Goal: Contribute content: Add original content to the website for others to see

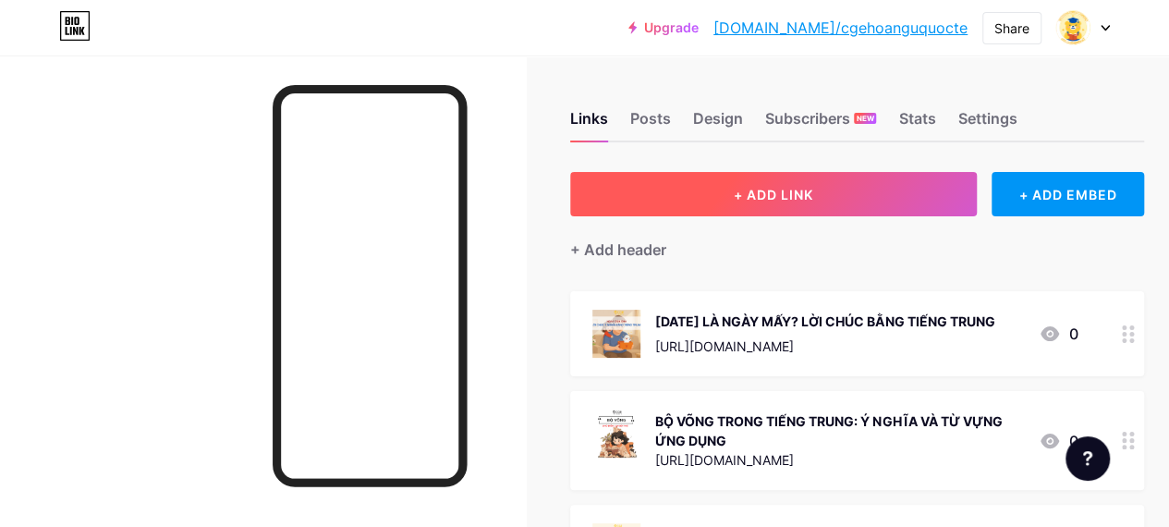
click at [713, 210] on button "+ ADD LINK" at bounding box center [773, 194] width 406 height 44
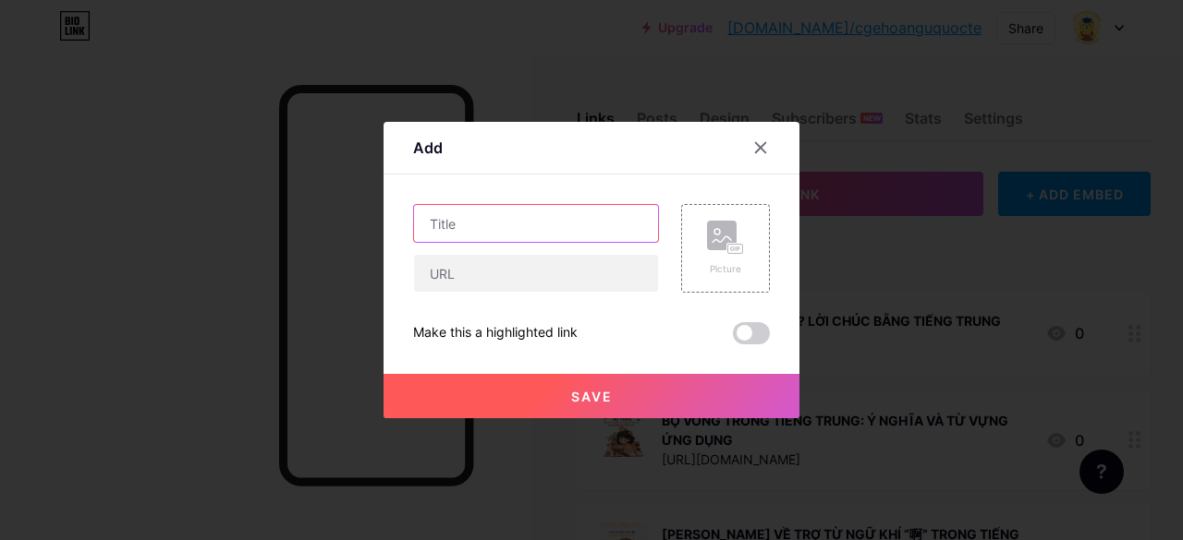
click at [567, 210] on input "text" at bounding box center [536, 223] width 244 height 37
paste input "TỔNG HỢP 40+ TỨ ĐẠI TRUNG QUỐC CÓ THỂ BẠN CHƯA BIẾT!"
type input "TỔNG HỢP 40+ TỨ ĐẠI TRUNG QUỐC CÓ THỂ BẠN CHƯA BIẾT!"
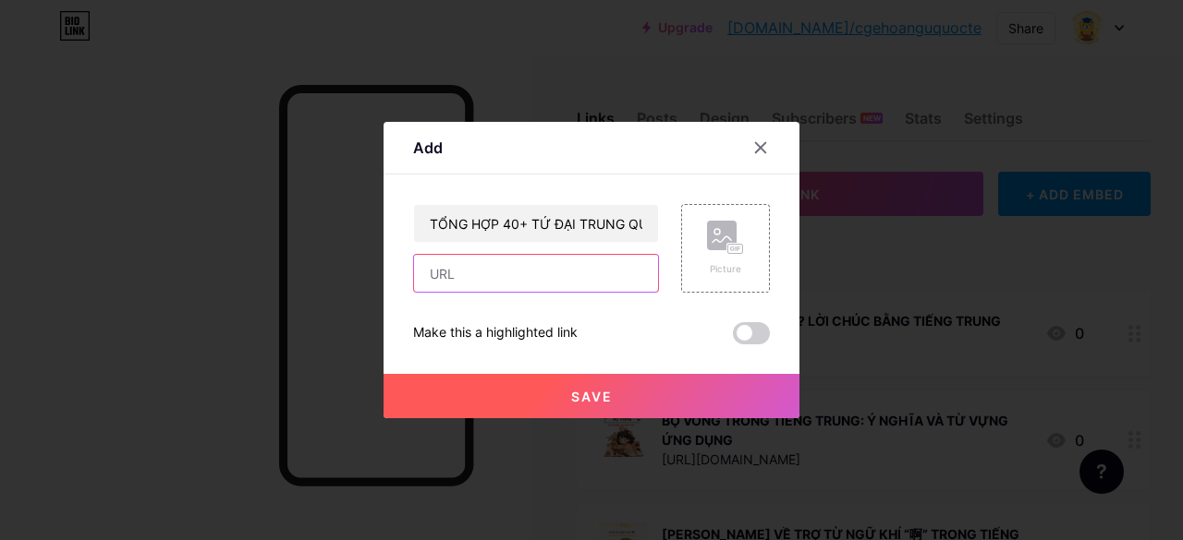
click at [508, 275] on input "text" at bounding box center [536, 273] width 244 height 37
paste input "[URL][DOMAIN_NAME]"
type input "[URL][DOMAIN_NAME]"
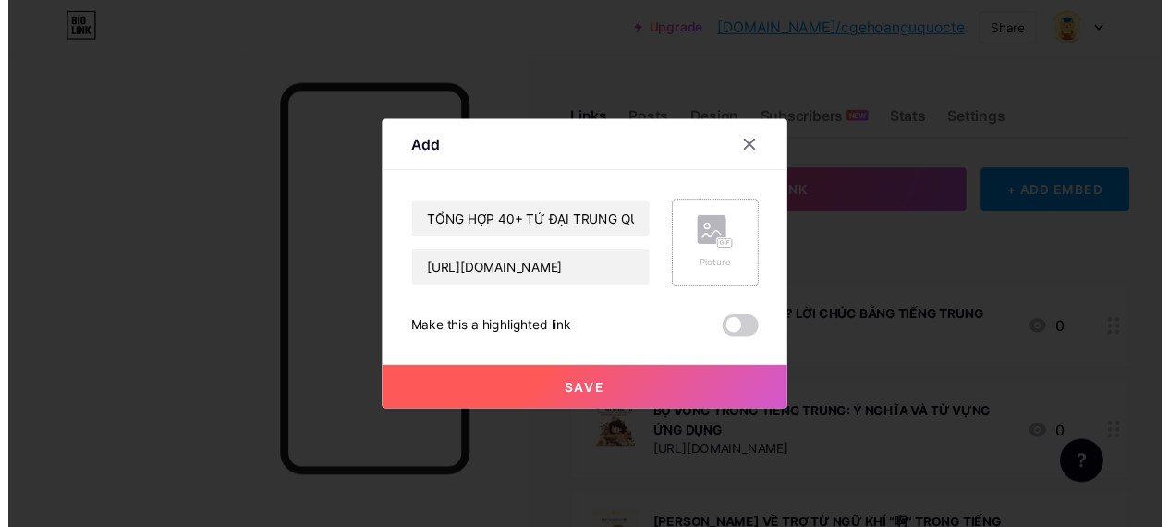
scroll to position [0, 0]
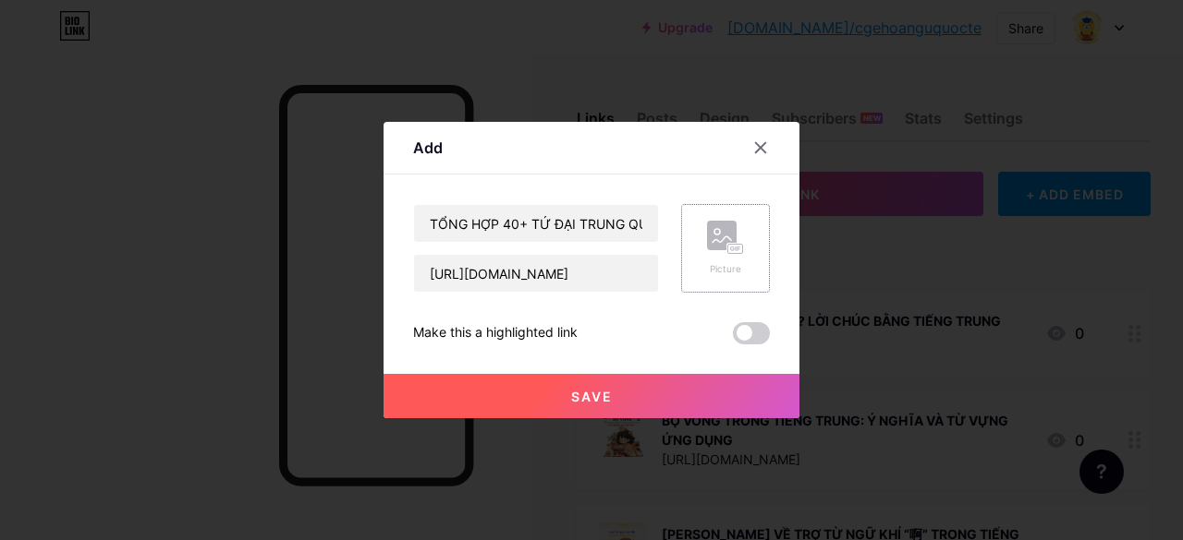
click at [717, 239] on icon at bounding box center [721, 240] width 18 height 6
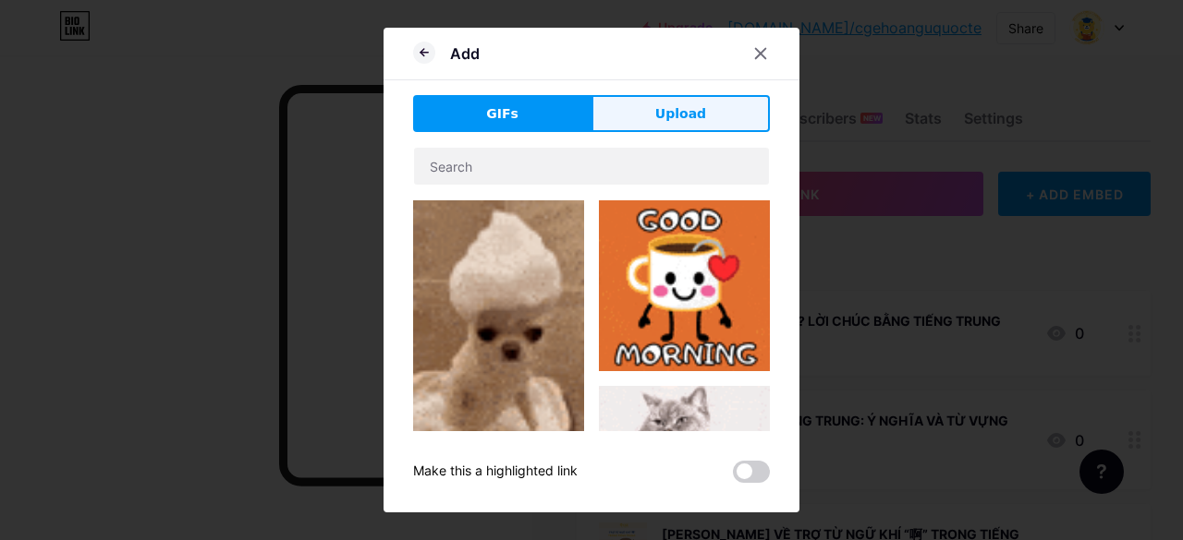
click at [678, 110] on span "Upload" at bounding box center [680, 113] width 51 height 19
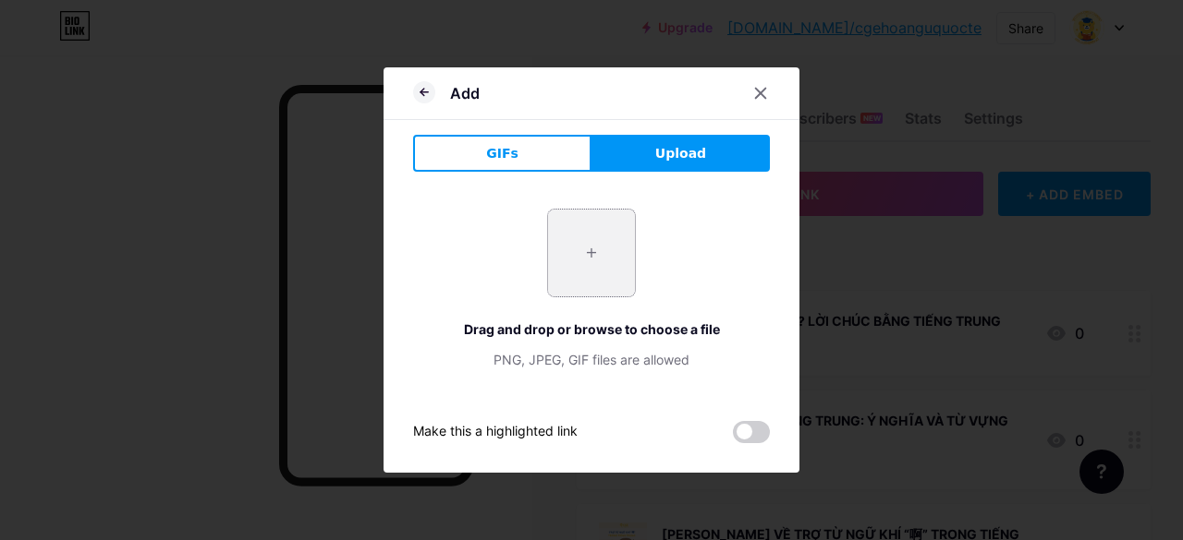
click at [599, 254] on input "file" at bounding box center [591, 253] width 87 height 87
type input "C:\fakepath\tu-dai-trung-quoc-1.jpg"
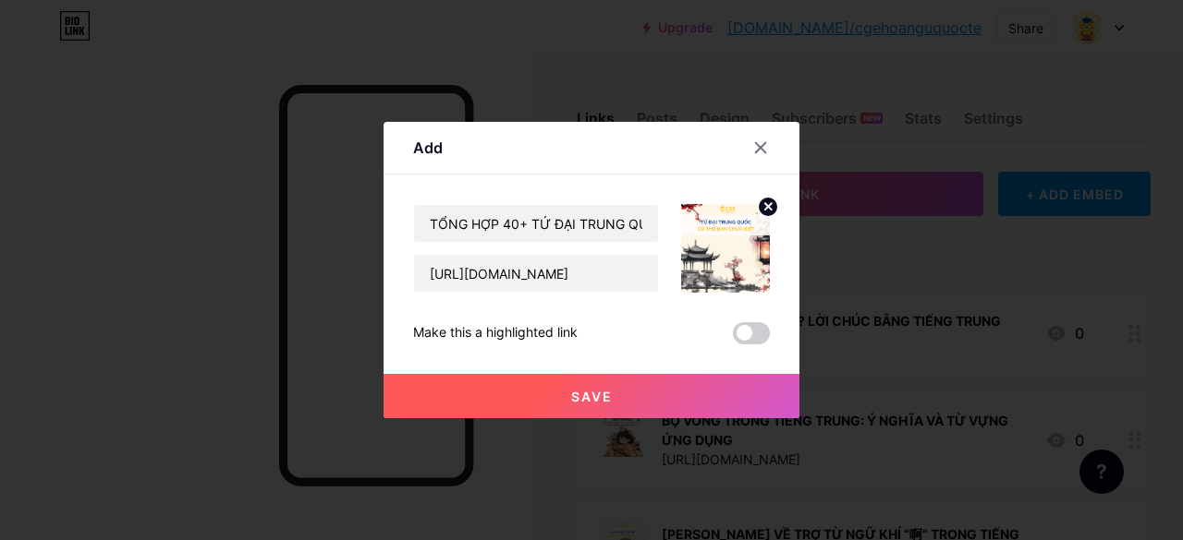
click at [614, 389] on button "Save" at bounding box center [591, 396] width 416 height 44
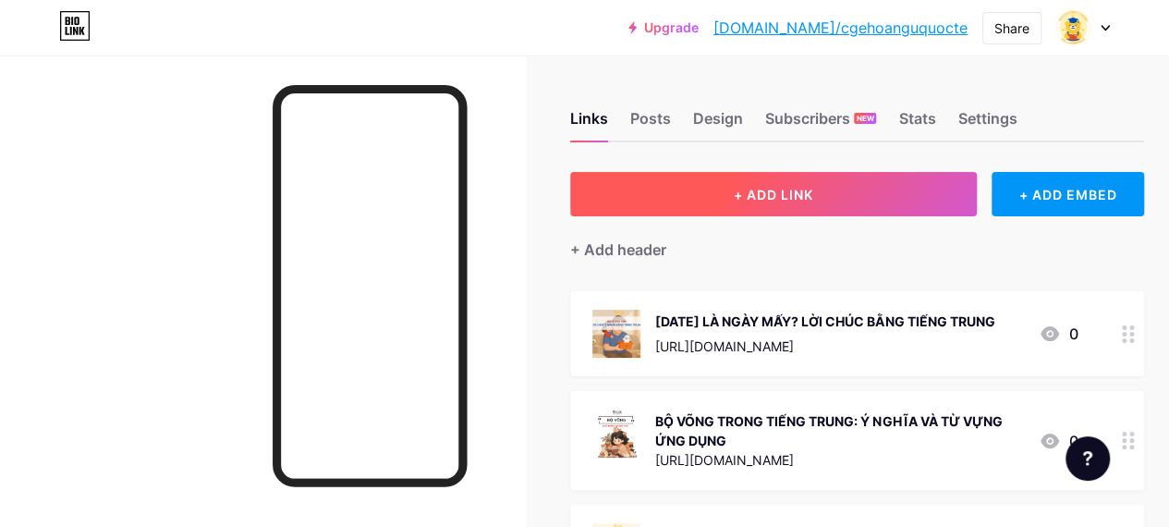
click at [636, 203] on button "+ ADD LINK" at bounding box center [773, 194] width 406 height 44
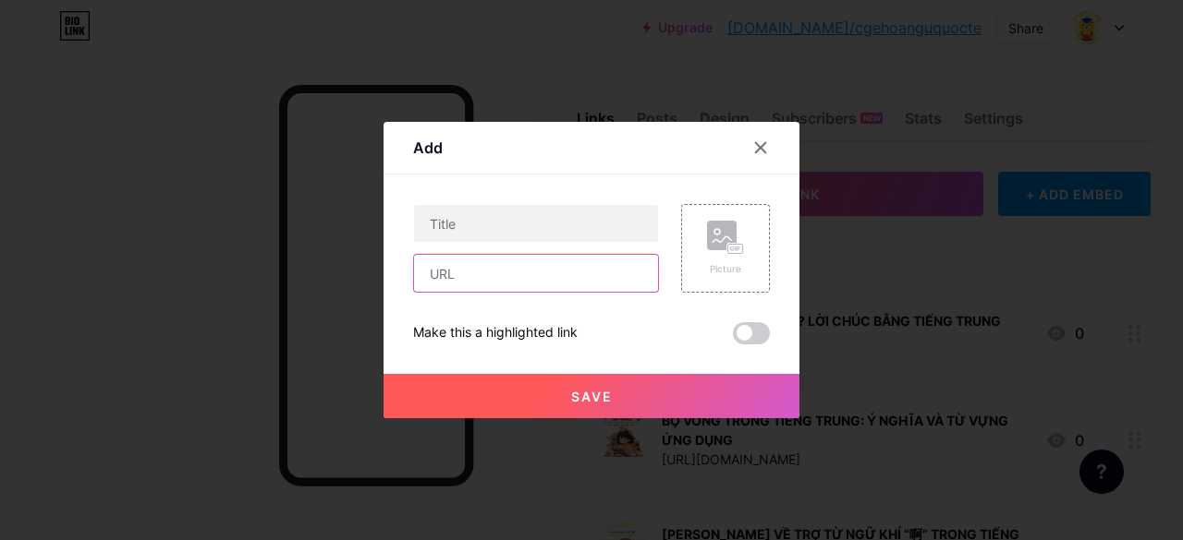
click at [519, 285] on input "text" at bounding box center [536, 273] width 244 height 37
paste input "[URL][DOMAIN_NAME]"
type input "[URL][DOMAIN_NAME]"
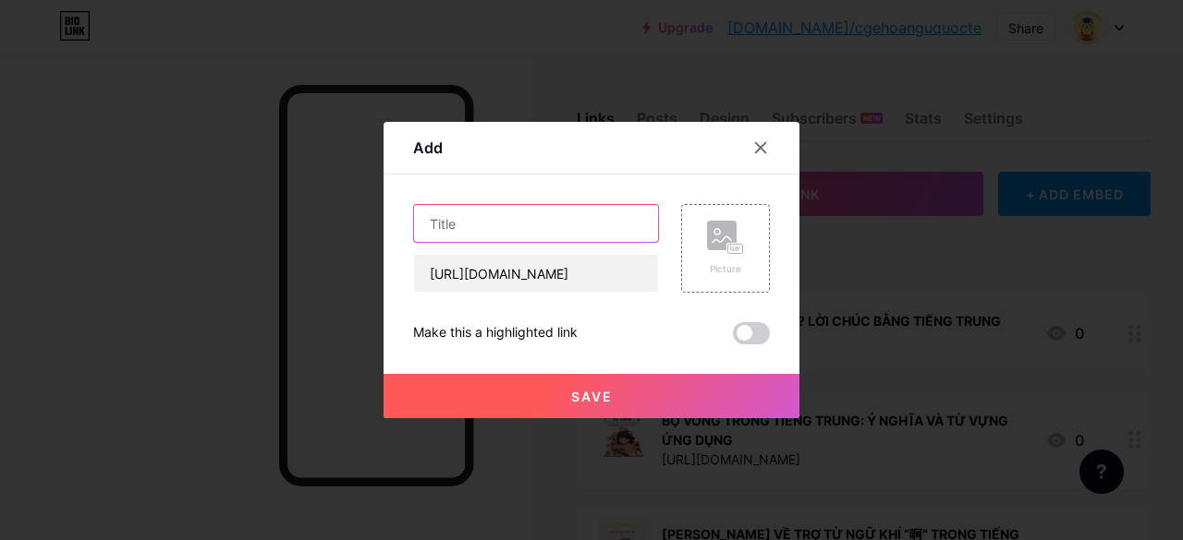
click at [485, 227] on input "text" at bounding box center [536, 223] width 244 height 37
paste input "SỰ NGHIỆP VÀ CUỘC ĐỜI CỦA TỨ ĐẠI DANH Y TRUNG HOA"
type input "SỰ NGHIỆP VÀ CUỘC ĐỜI CỦA TỨ ĐẠI DANH Y TRUNG HOA"
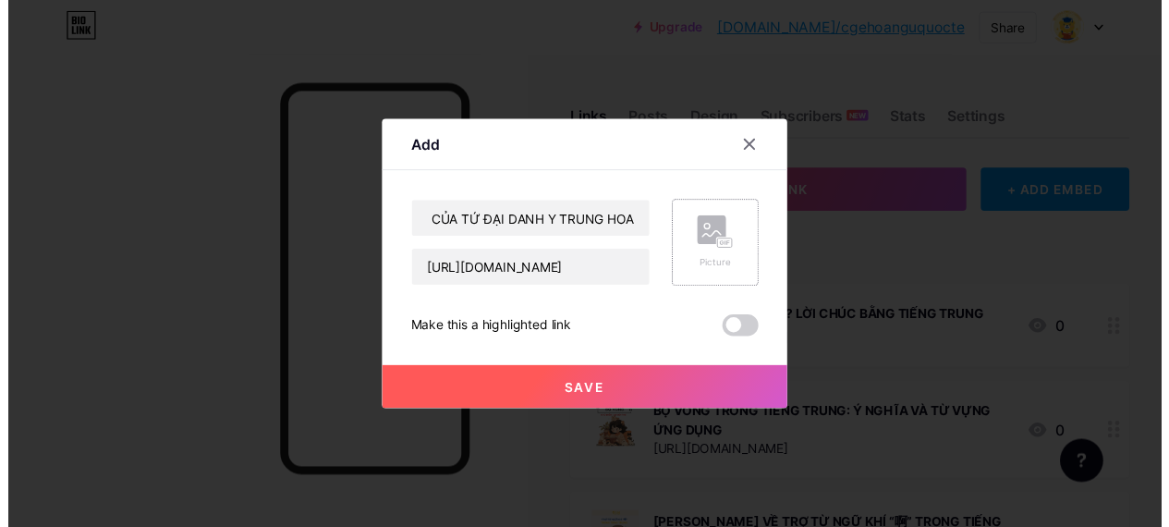
scroll to position [0, 0]
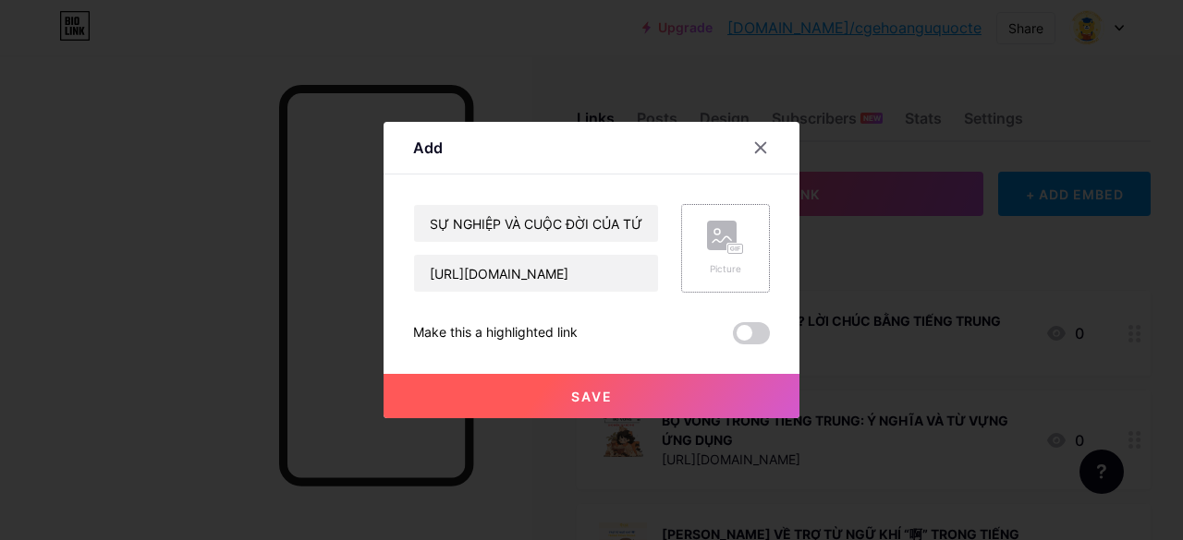
click at [753, 247] on div "Picture" at bounding box center [725, 248] width 89 height 89
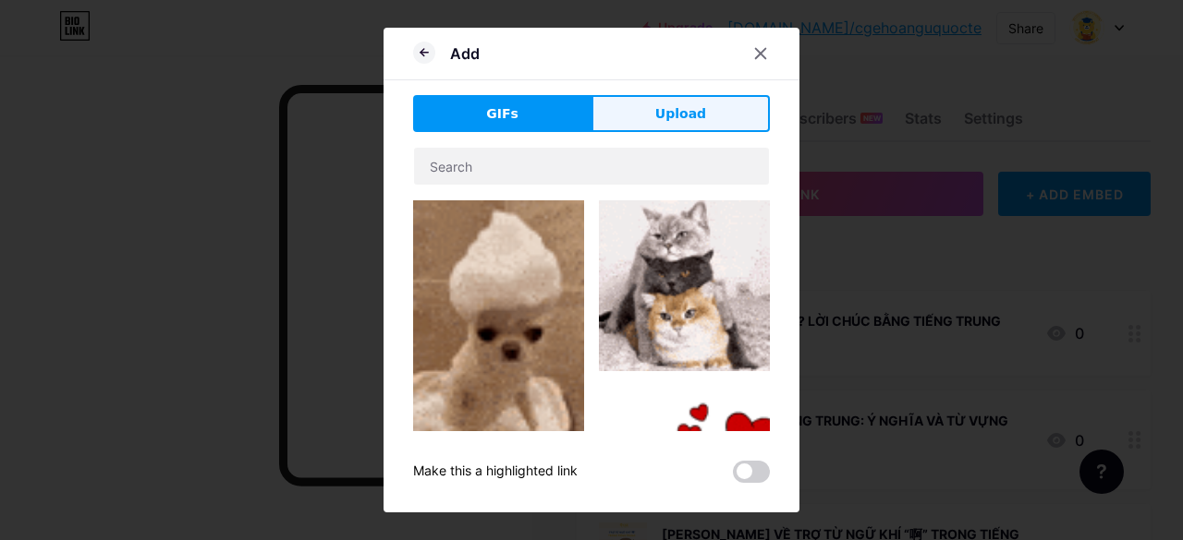
click at [638, 105] on button "Upload" at bounding box center [680, 113] width 178 height 37
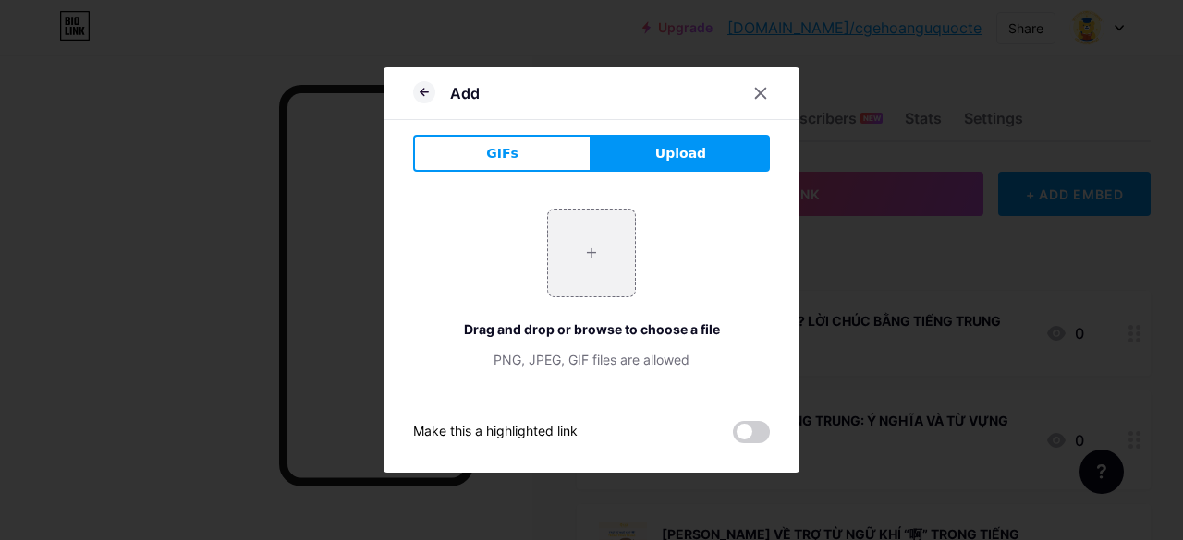
click at [647, 151] on button "Upload" at bounding box center [680, 153] width 178 height 37
click at [672, 160] on span "Upload" at bounding box center [680, 153] width 51 height 19
click at [584, 242] on input "file" at bounding box center [591, 253] width 87 height 87
type input "C:\fakepath\tu-dai-danh-y-1.jpg"
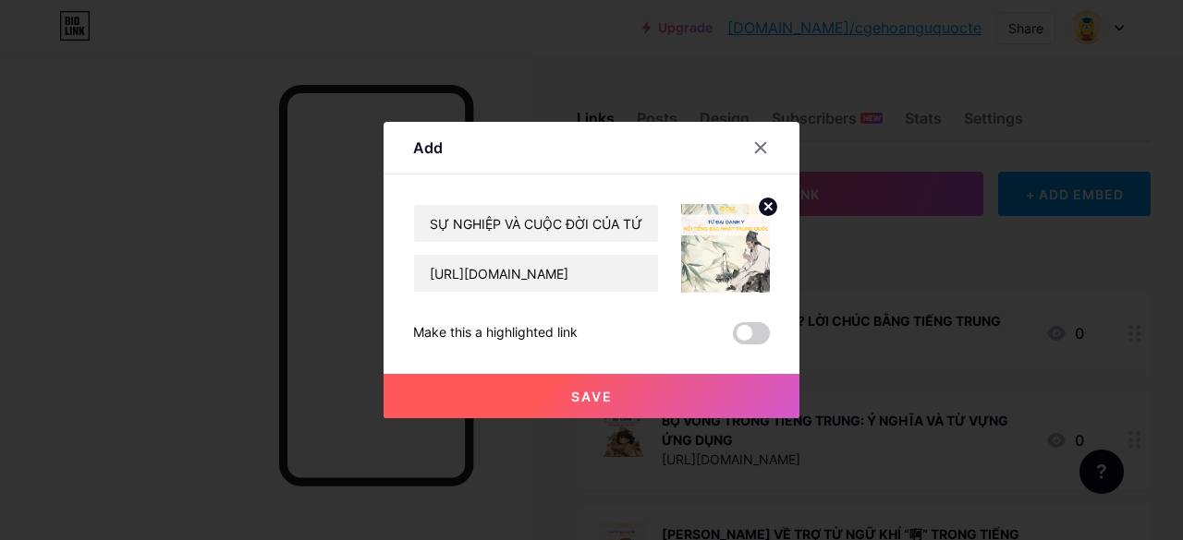
click at [648, 388] on button "Save" at bounding box center [591, 396] width 416 height 44
